Goal: Transaction & Acquisition: Purchase product/service

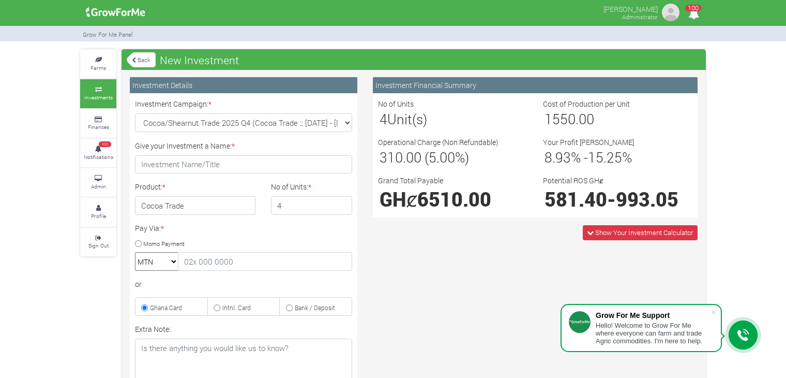
click at [342, 206] on input "4" at bounding box center [312, 205] width 82 height 19
click at [342, 206] on input "3" at bounding box center [312, 205] width 82 height 19
click at [342, 206] on input "2" at bounding box center [312, 205] width 82 height 19
type input "1"
click at [342, 206] on input "1" at bounding box center [312, 205] width 82 height 19
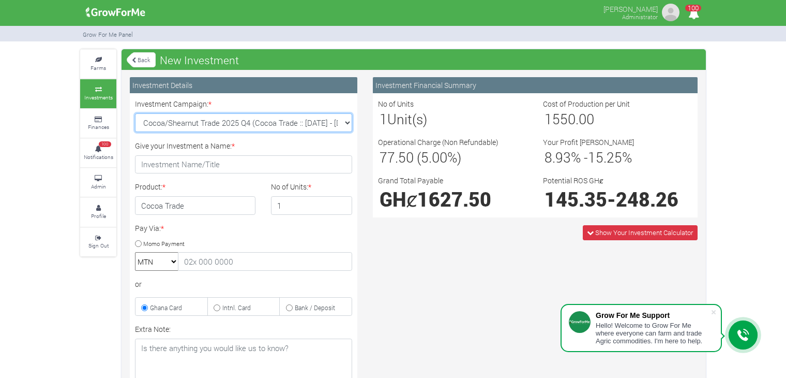
click at [343, 123] on select "Cocoa/Shearnut Trade 2025 Q4 (Cocoa Trade :: 01st Oct 2025 - 31st Mar 2026) Mai…" at bounding box center [243, 122] width 217 height 19
select select "43"
click at [135, 113] on select "Cocoa/Shearnut Trade 2025 Q4 (Cocoa Trade :: 01st Oct 2025 - 31st Mar 2026) Mai…" at bounding box center [243, 122] width 217 height 19
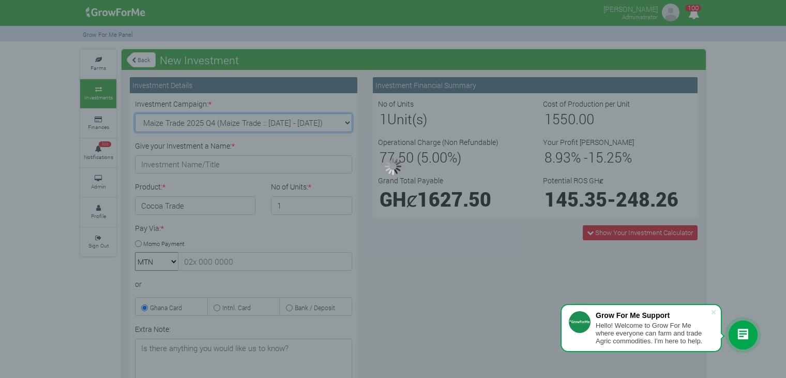
type input "1"
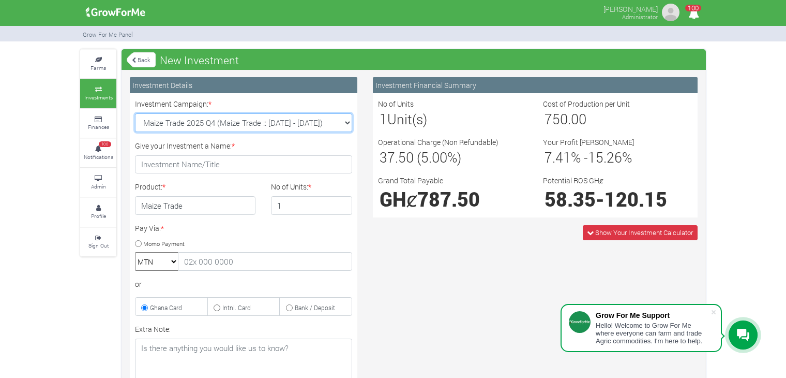
click at [341, 125] on select "Cocoa/Shearnut Trade 2025 Q4 (Cocoa Trade :: 01st Oct 2025 - 31st Mar 2026) Mai…" at bounding box center [243, 122] width 217 height 19
select select "45"
click at [135, 113] on select "Cocoa/Shearnut Trade 2025 Q4 (Cocoa Trade :: 01st Oct 2025 - 31st Mar 2026) Mai…" at bounding box center [243, 122] width 217 height 19
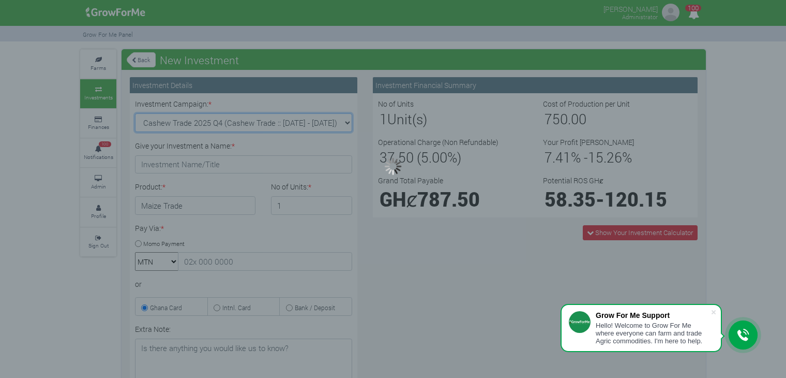
type input "1"
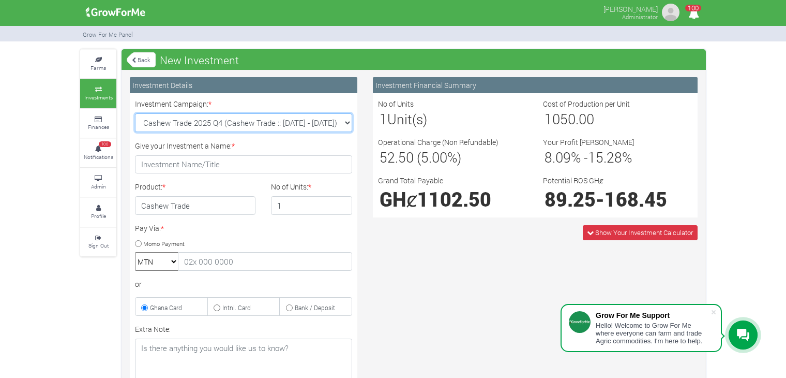
click at [339, 121] on select "Cocoa/Shearnut Trade 2025 Q4 (Cocoa Trade :: 01st Oct 2025 - 31st Mar 2026) Mai…" at bounding box center [243, 122] width 217 height 19
select select "44"
click at [135, 113] on select "Cocoa/Shearnut Trade 2025 Q4 (Cocoa Trade :: 01st Oct 2025 - 31st Mar 2026) Mai…" at bounding box center [243, 122] width 217 height 19
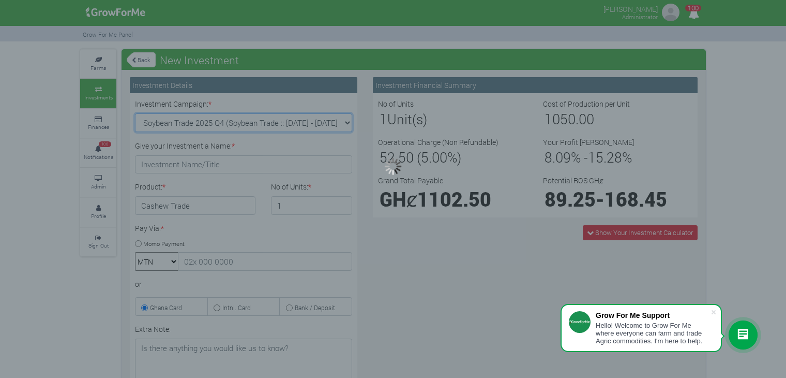
type input "1"
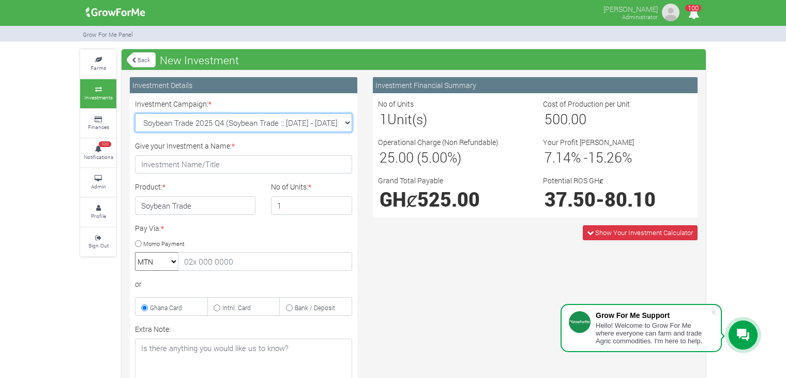
click at [343, 129] on select "Cocoa/Shearnut Trade 2025 Q4 (Cocoa Trade :: 01st Oct 2025 - 31st Mar 2026) Mai…" at bounding box center [243, 122] width 217 height 19
select select "46"
click at [135, 113] on select "Cocoa/Shearnut Trade 2025 Q4 (Cocoa Trade :: 01st Oct 2025 - 31st Mar 2026) Mai…" at bounding box center [243, 122] width 217 height 19
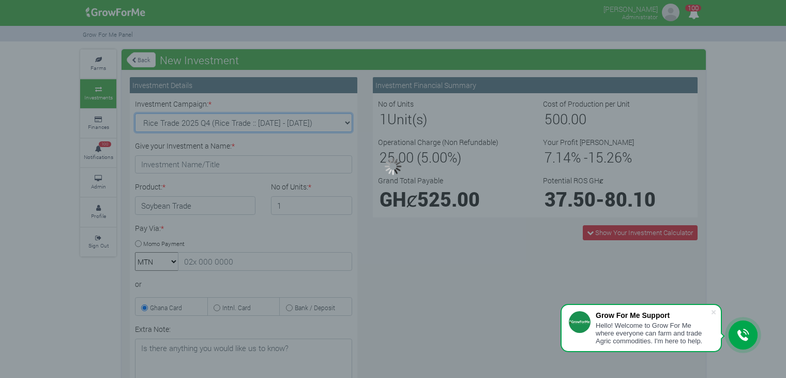
type input "1"
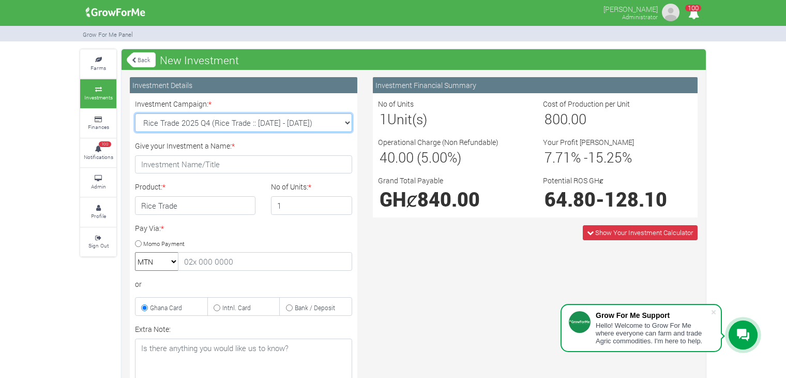
click at [341, 123] on select "Cocoa/Shearnut Trade 2025 Q4 (Cocoa Trade :: 01st Oct 2025 - 31st Mar 2026) Mai…" at bounding box center [243, 122] width 217 height 19
select select "47"
click at [135, 113] on select "Cocoa/Shearnut Trade 2025 Q4 (Cocoa Trade :: 01st Oct 2025 - 31st Mar 2026) Mai…" at bounding box center [243, 122] width 217 height 19
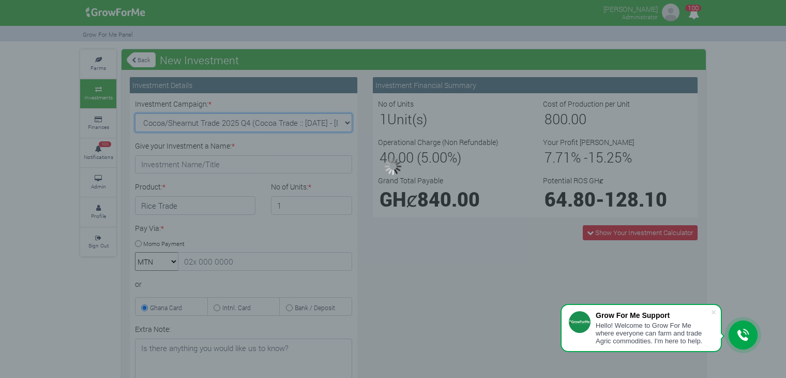
type input "1"
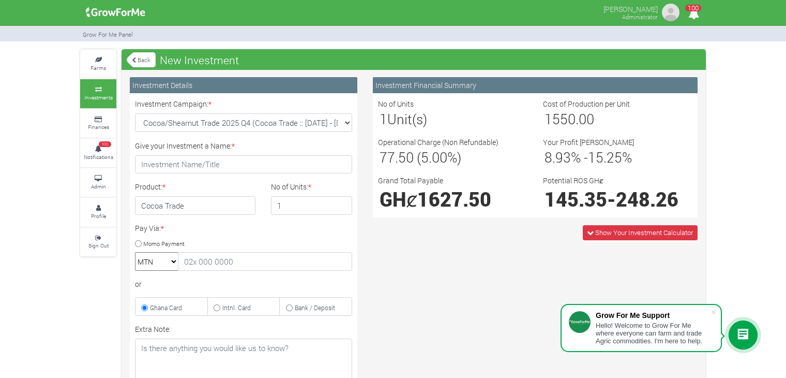
click at [133, 56] on link "Back" at bounding box center [141, 59] width 29 height 17
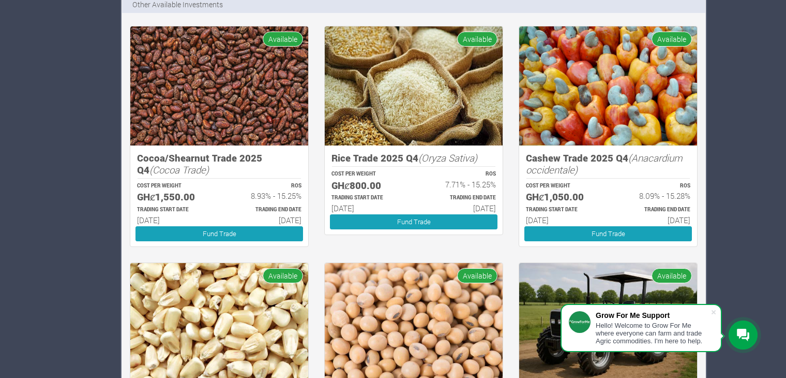
scroll to position [847, 0]
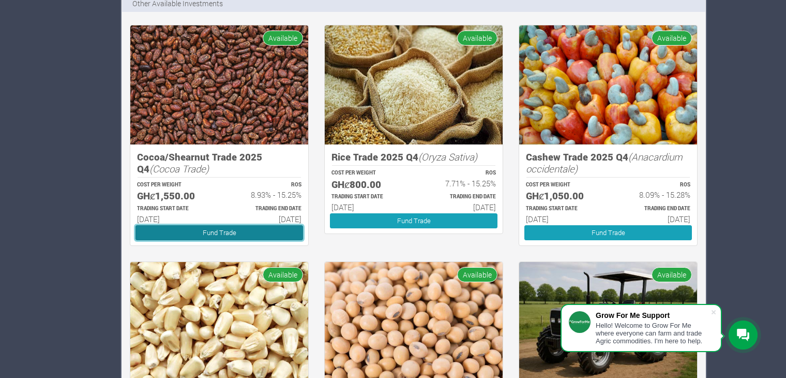
click at [259, 235] on link "Fund Trade" at bounding box center [220, 232] width 168 height 15
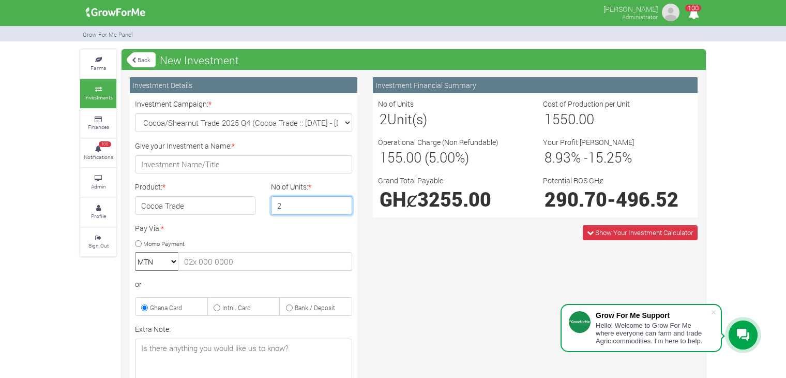
click at [341, 204] on input "2" at bounding box center [312, 205] width 82 height 19
click at [341, 204] on input "4" at bounding box center [312, 205] width 82 height 19
click at [341, 204] on input "5" at bounding box center [312, 205] width 82 height 19
click at [341, 204] on input "6" at bounding box center [312, 205] width 82 height 19
type input "5"
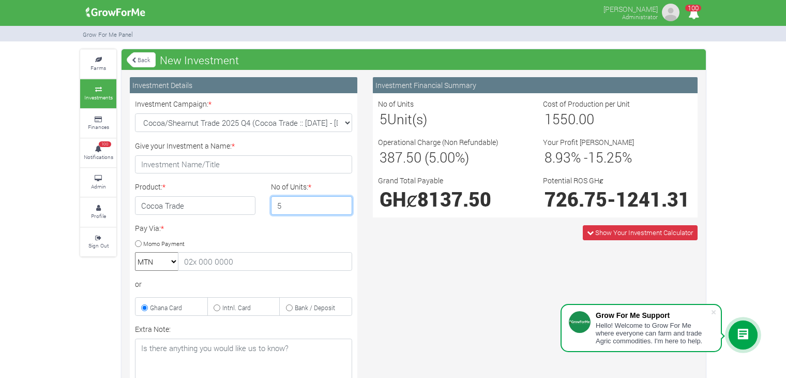
click at [342, 209] on input "5" at bounding box center [312, 205] width 82 height 19
